Goal: Check status: Check status

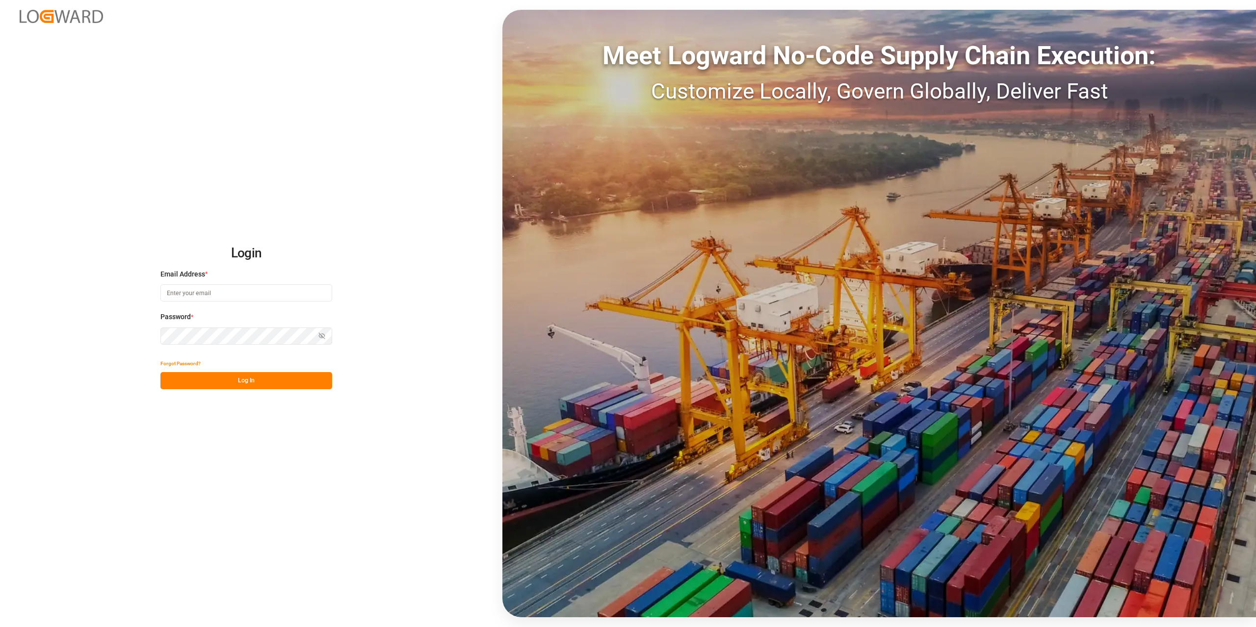
click at [194, 287] on input at bounding box center [246, 293] width 172 height 17
type input "marvin.kuetter@compo-expert.com"
click at [280, 385] on button "Log In" at bounding box center [246, 380] width 172 height 17
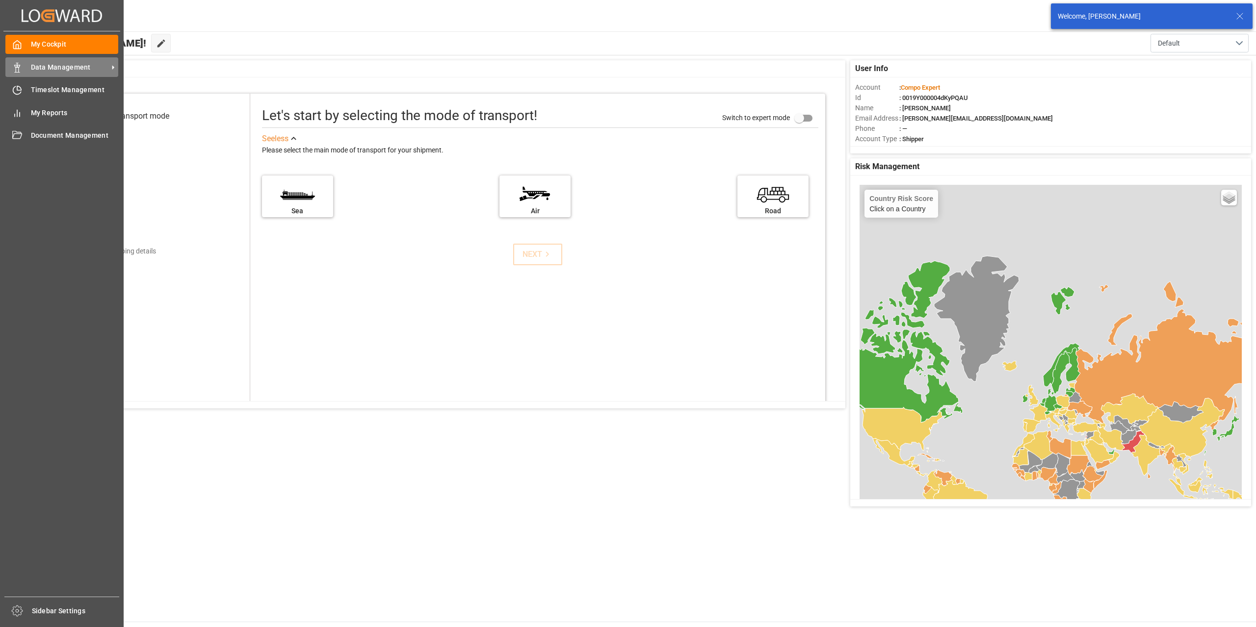
click at [18, 67] on icon at bounding box center [17, 68] width 10 height 10
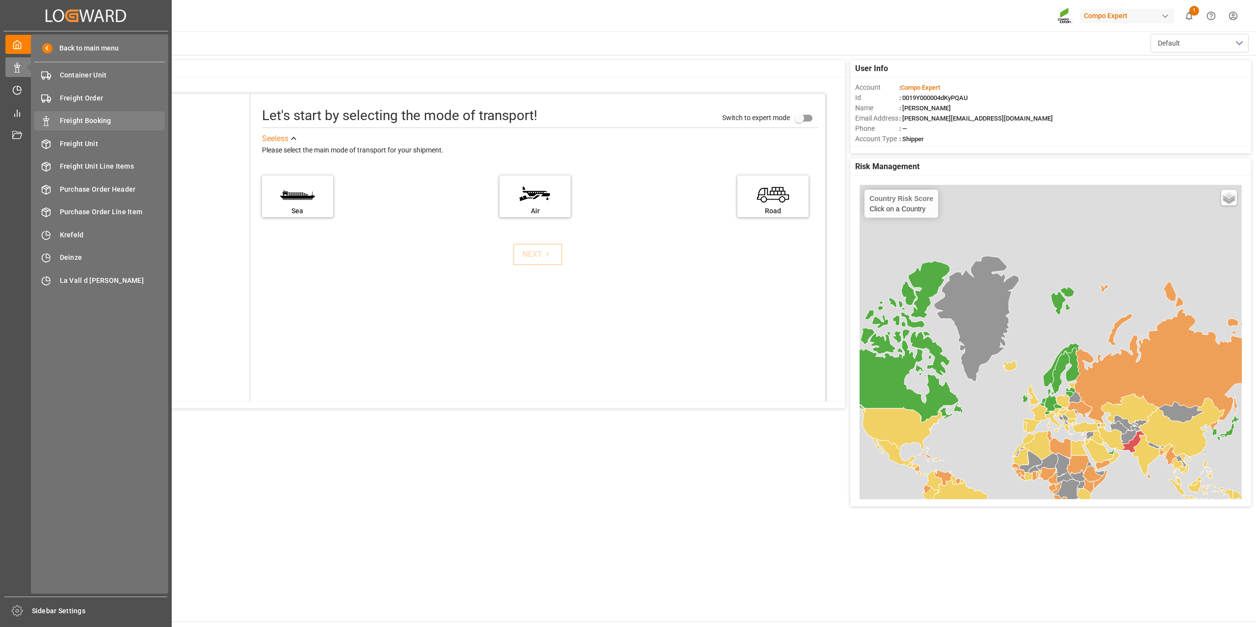
click at [114, 119] on span "Freight Booking" at bounding box center [112, 121] width 105 height 10
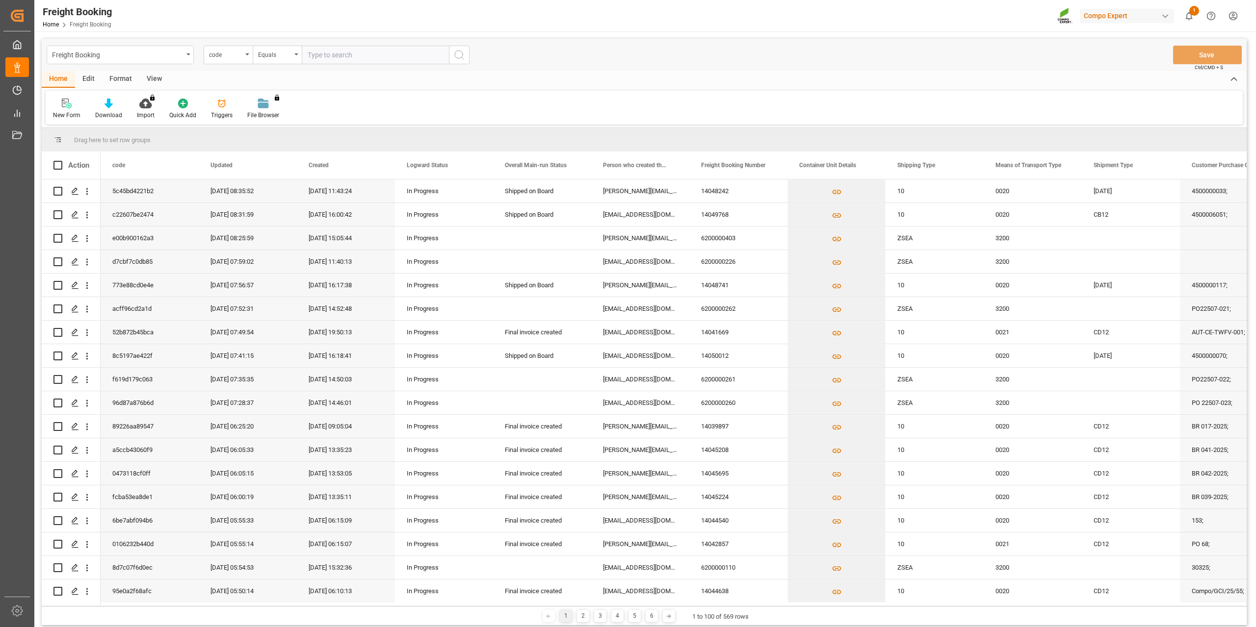
click at [231, 56] on div "code" at bounding box center [225, 53] width 33 height 11
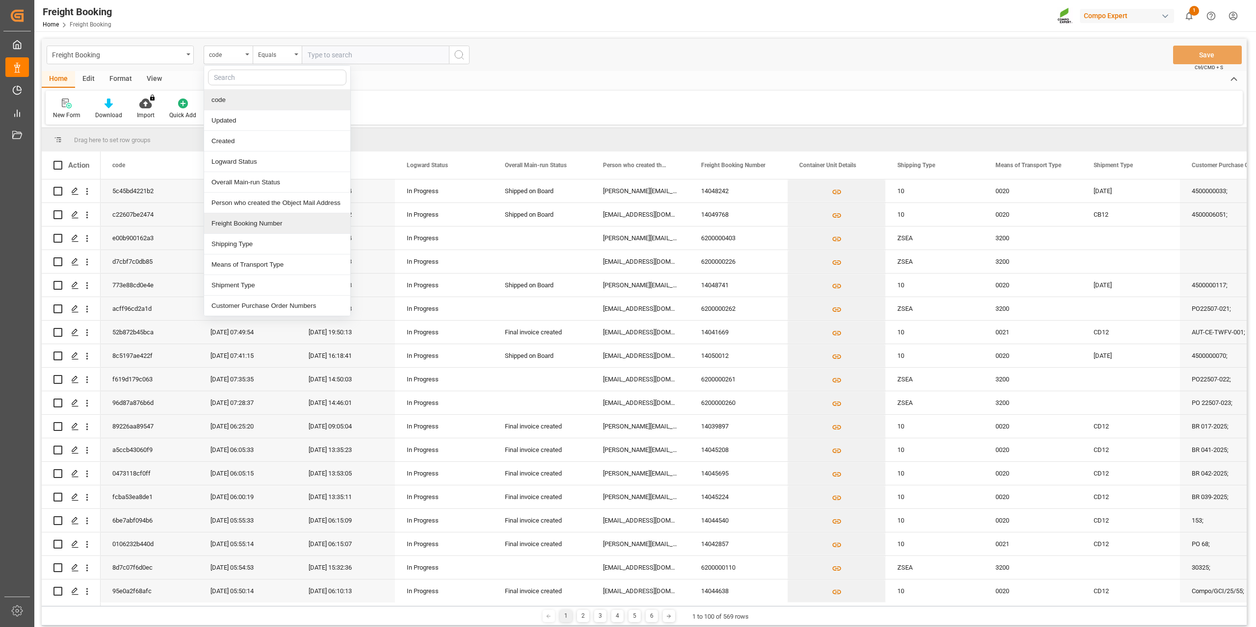
click at [256, 224] on div "Freight Booking Number" at bounding box center [277, 223] width 146 height 21
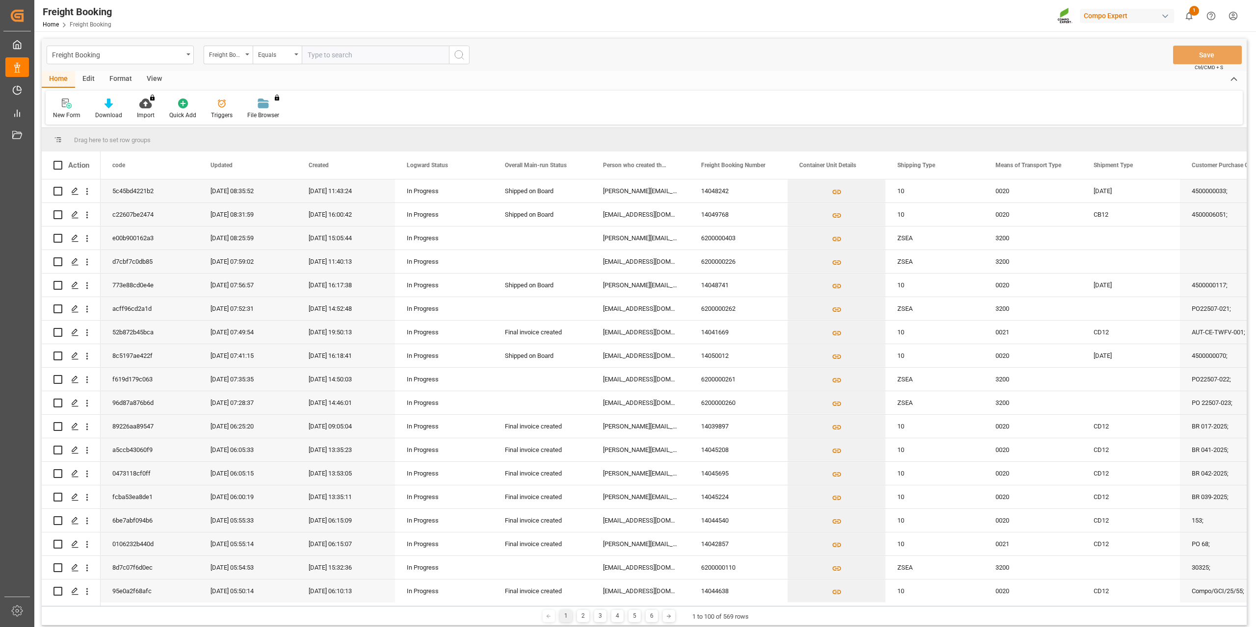
click at [313, 54] on input "text" at bounding box center [375, 55] width 147 height 19
type input "6200000106"
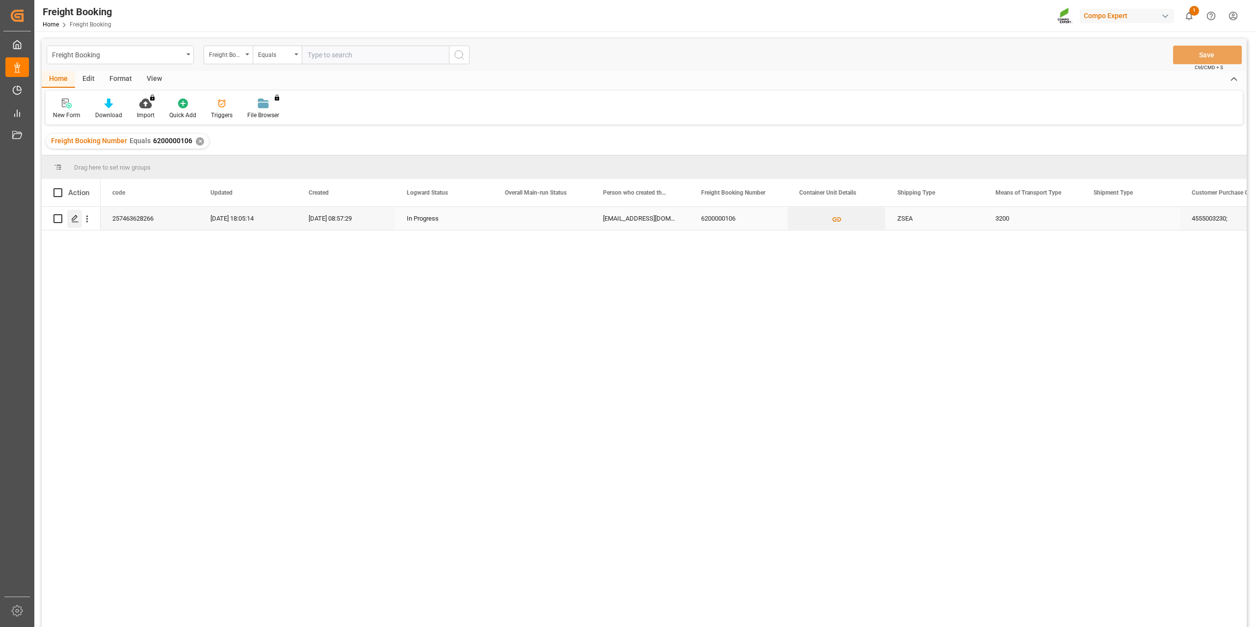
click at [78, 221] on icon "Press SPACE to select this row." at bounding box center [75, 219] width 8 height 8
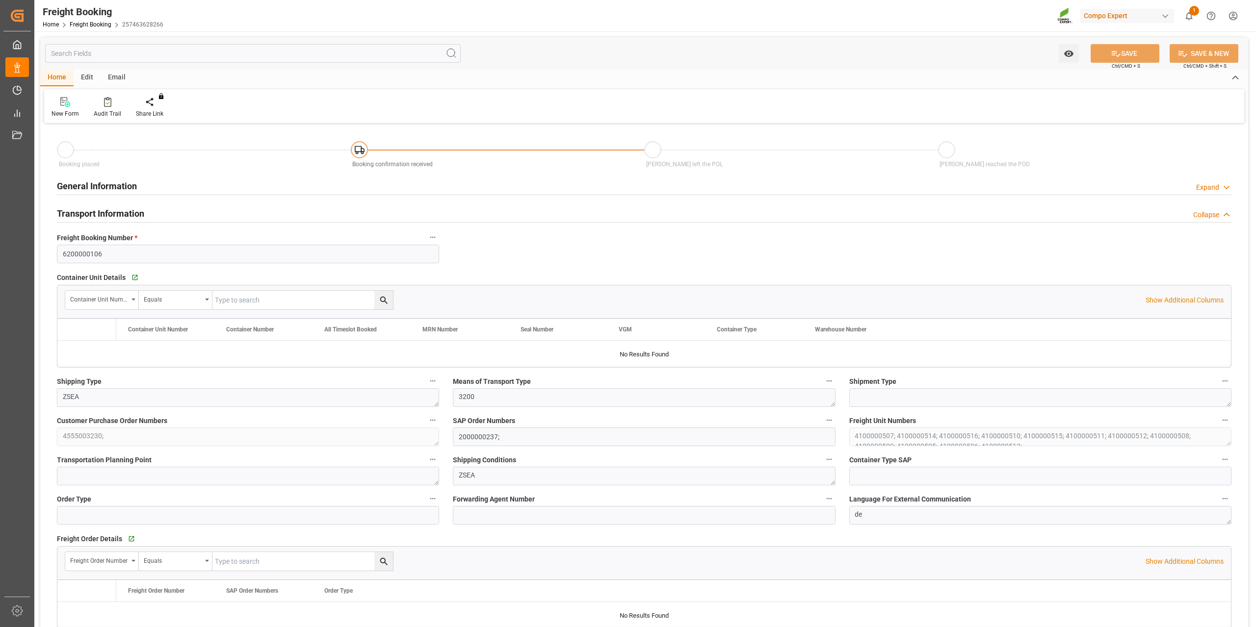
type input "Yang Ming"
type input "Yang Ming Marine Transport Corp."
type input "9769295"
type input "NLRTM"
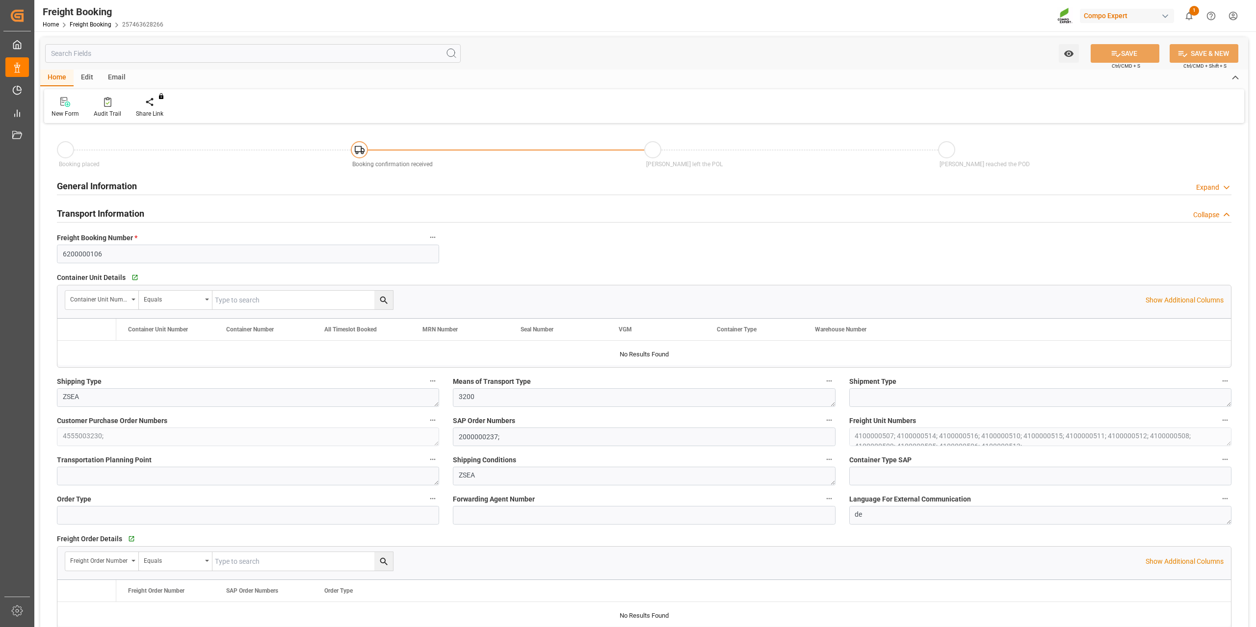
type input "VNVTG"
type input "0"
type input "927500"
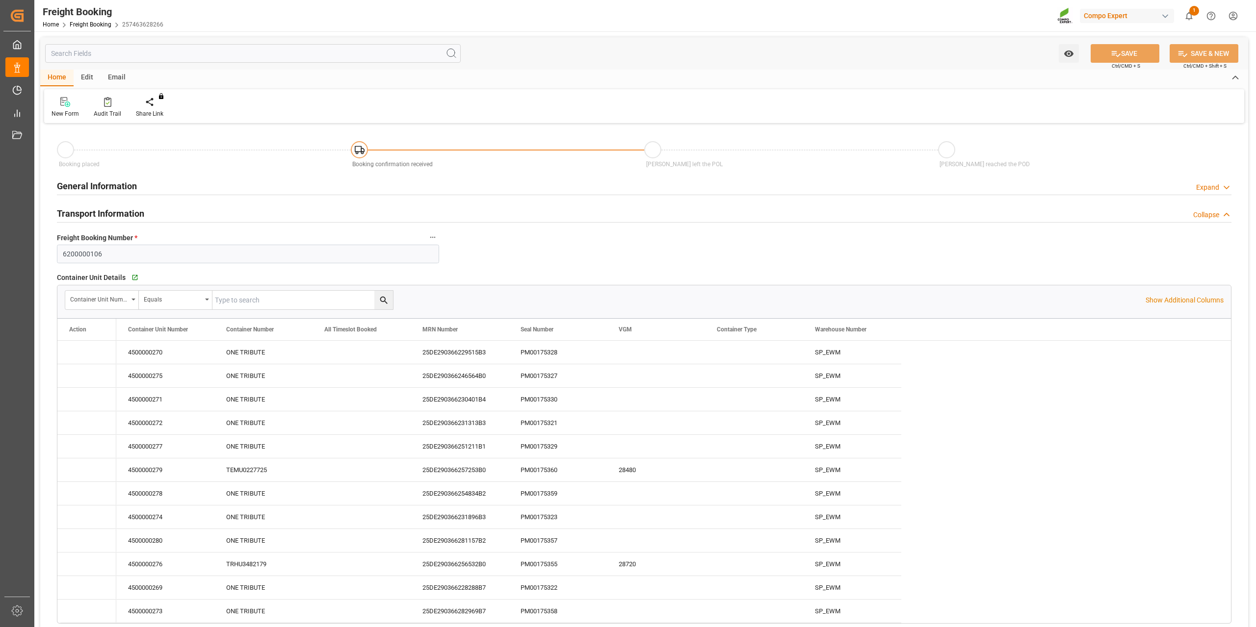
type input "08.08.2025 01:00"
type input "19.08.2025 01:00"
type input "19.10.2025 01:00"
type input "23.08.2025 10:00"
type input "22.10.2025 12:30"
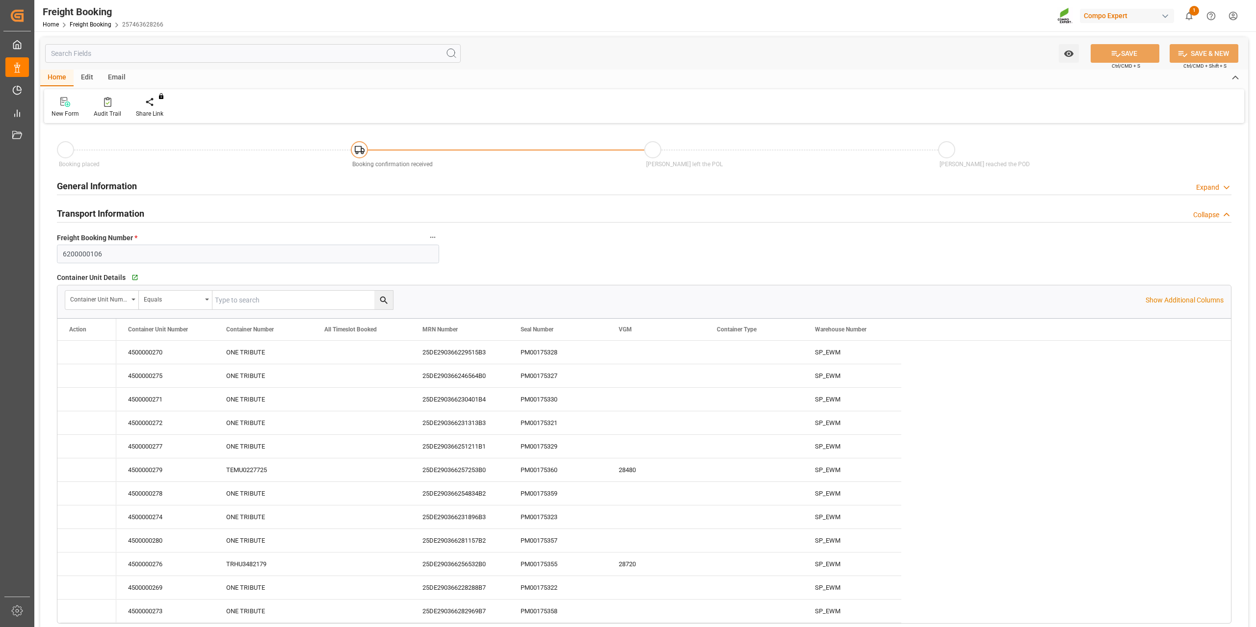
type input "03.07.2025 08:57"
type input "28.07.2025 13:27"
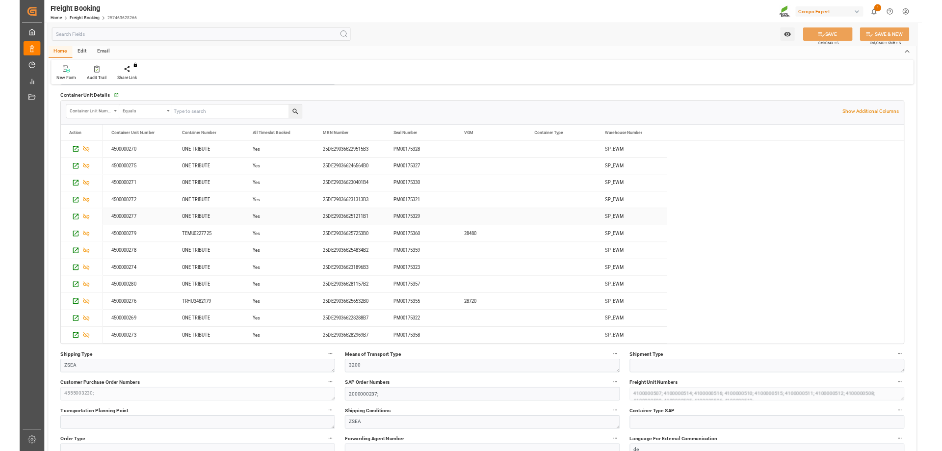
scroll to position [146, 0]
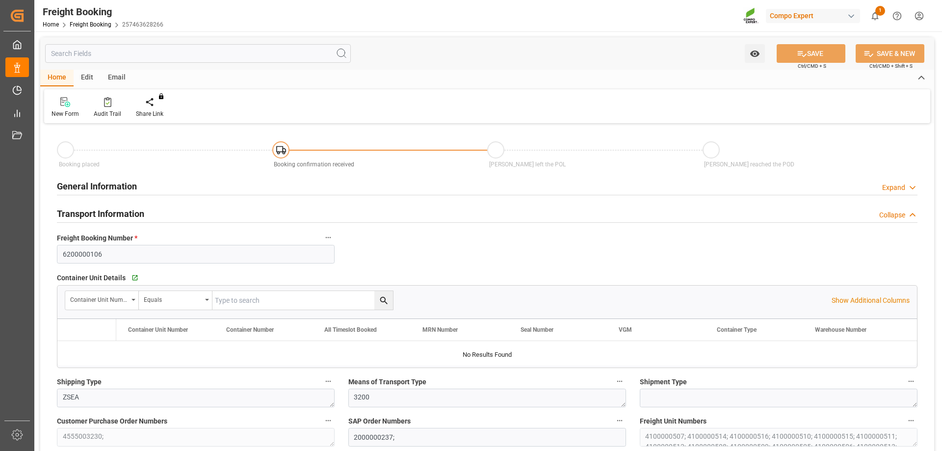
type input "Yang Ming"
type input "Yang Ming Marine Transport Corp."
type input "9769295"
type input "NLRTM"
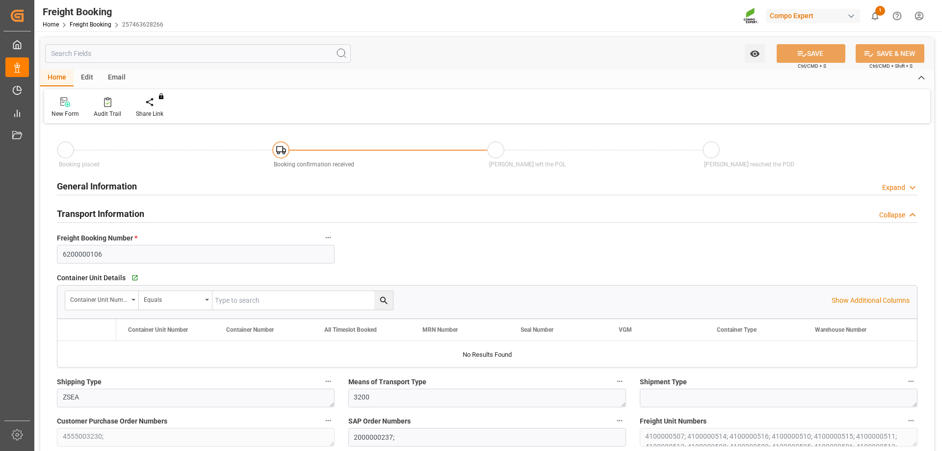
type input "VNVTG"
type input "0"
type input "927500"
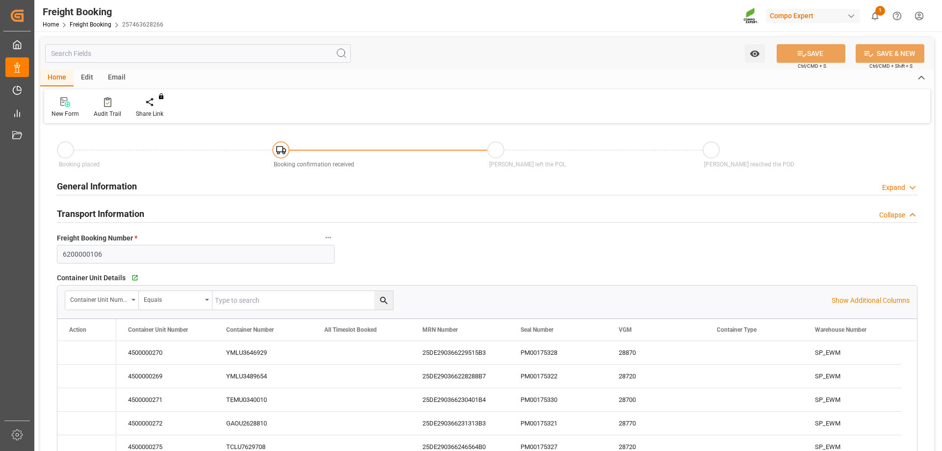
type input "08.08.2025 01:00"
type input "19.08.2025 01:00"
type input "19.10.2025 01:00"
type input "23.08.2025 10:00"
type input "22.10.2025 12:30"
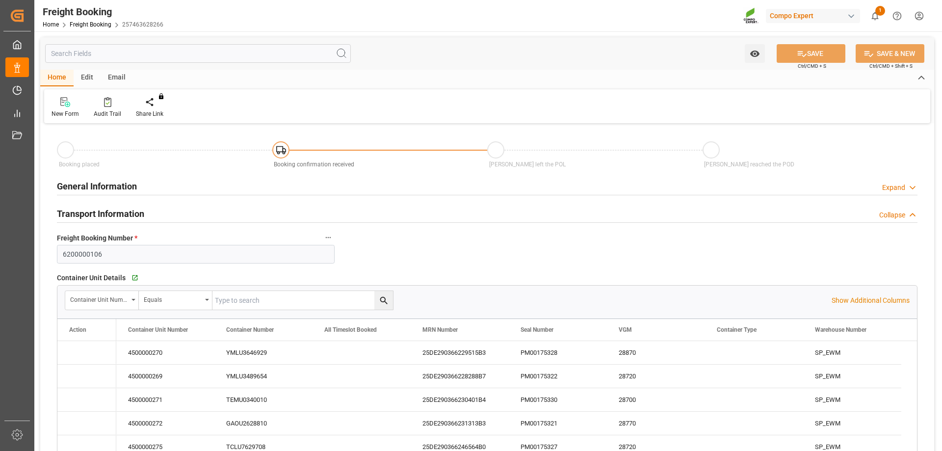
type input "03.07.2025 08:57"
type input "28.07.2025 13:27"
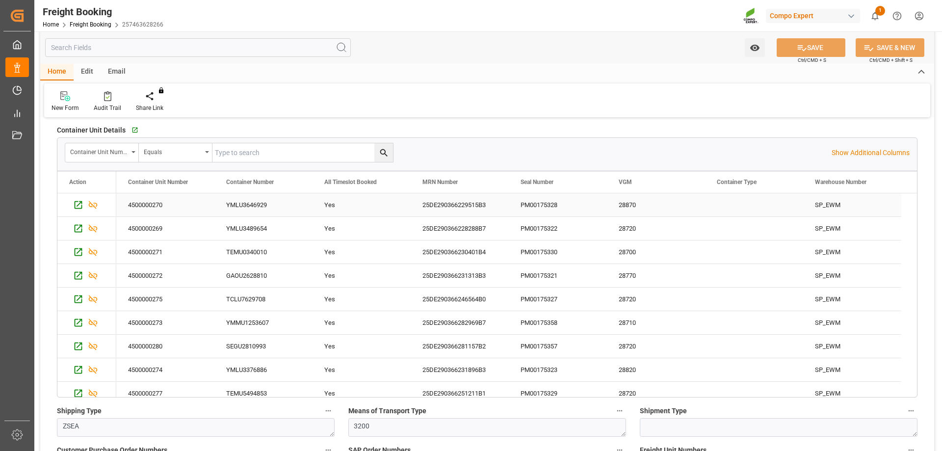
click at [141, 200] on div "4500000270" at bounding box center [165, 204] width 98 height 23
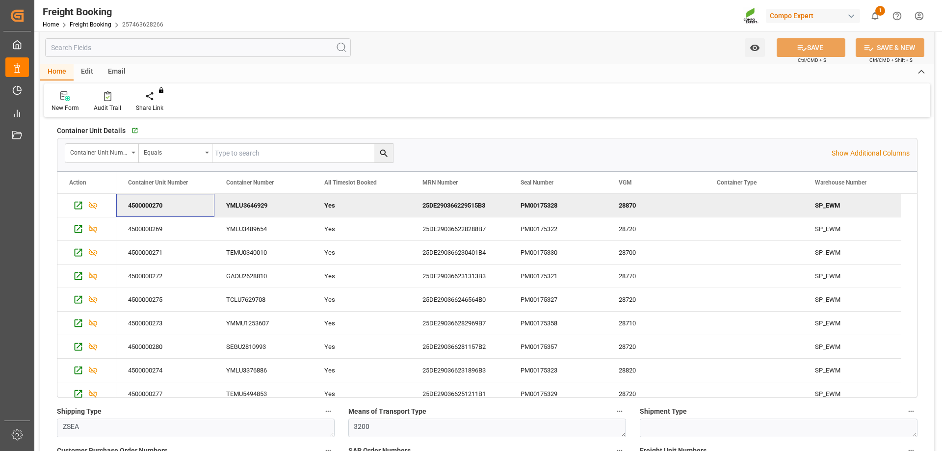
scroll to position [147, 0]
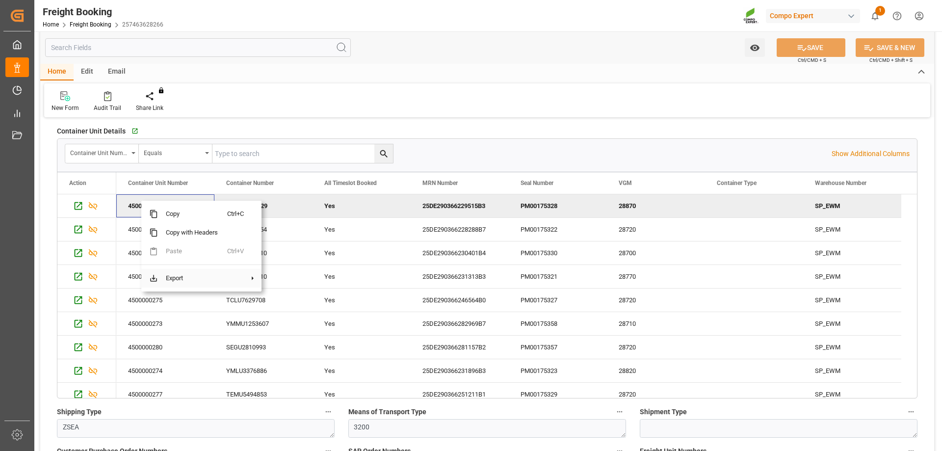
click at [197, 276] on span "Export" at bounding box center [192, 278] width 69 height 19
click at [305, 302] on span "Excel Export" at bounding box center [302, 300] width 51 height 19
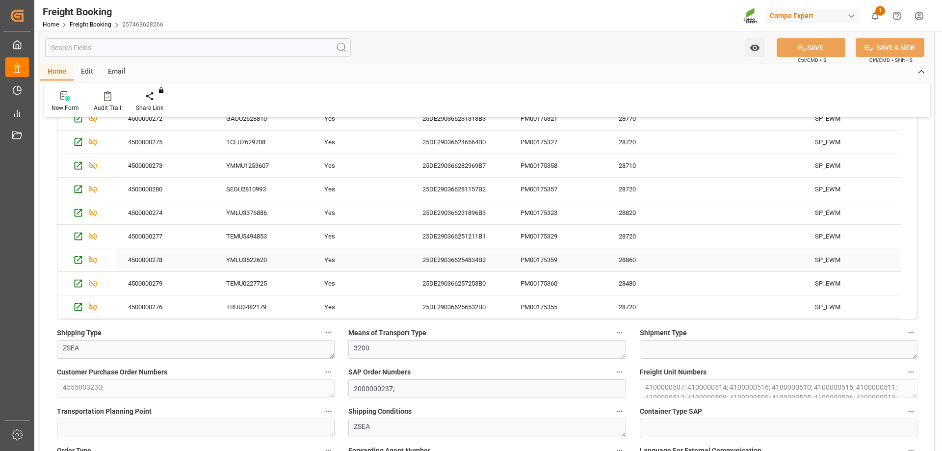
scroll to position [392, 0]
